Goal: Navigation & Orientation: Go to known website

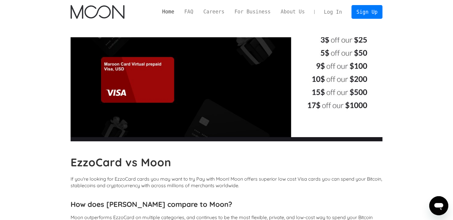
click at [179, 12] on link "Home" at bounding box center [168, 11] width 22 height 7
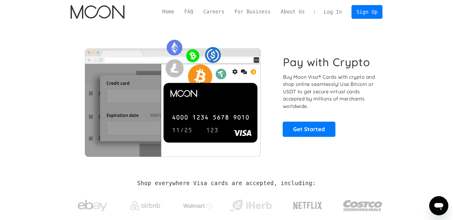
click at [401, 98] on section "Pay with Crypto Buy Moon Visa® Cards with crypto and shop online seamlessly! Us…" at bounding box center [226, 96] width 453 height 144
